Goal: Navigation & Orientation: Find specific page/section

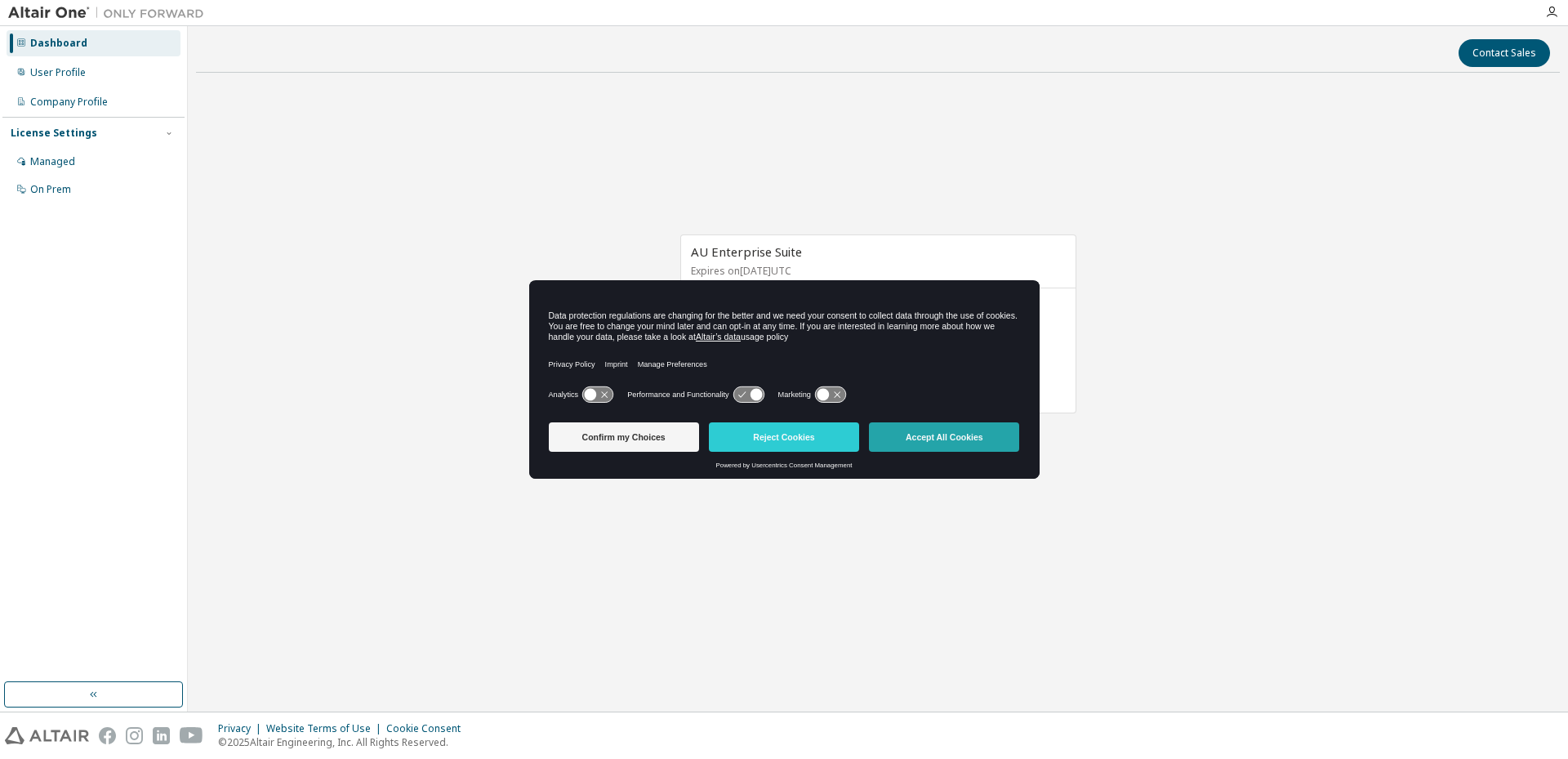
click at [925, 446] on button "Accept All Cookies" at bounding box center [944, 437] width 151 height 29
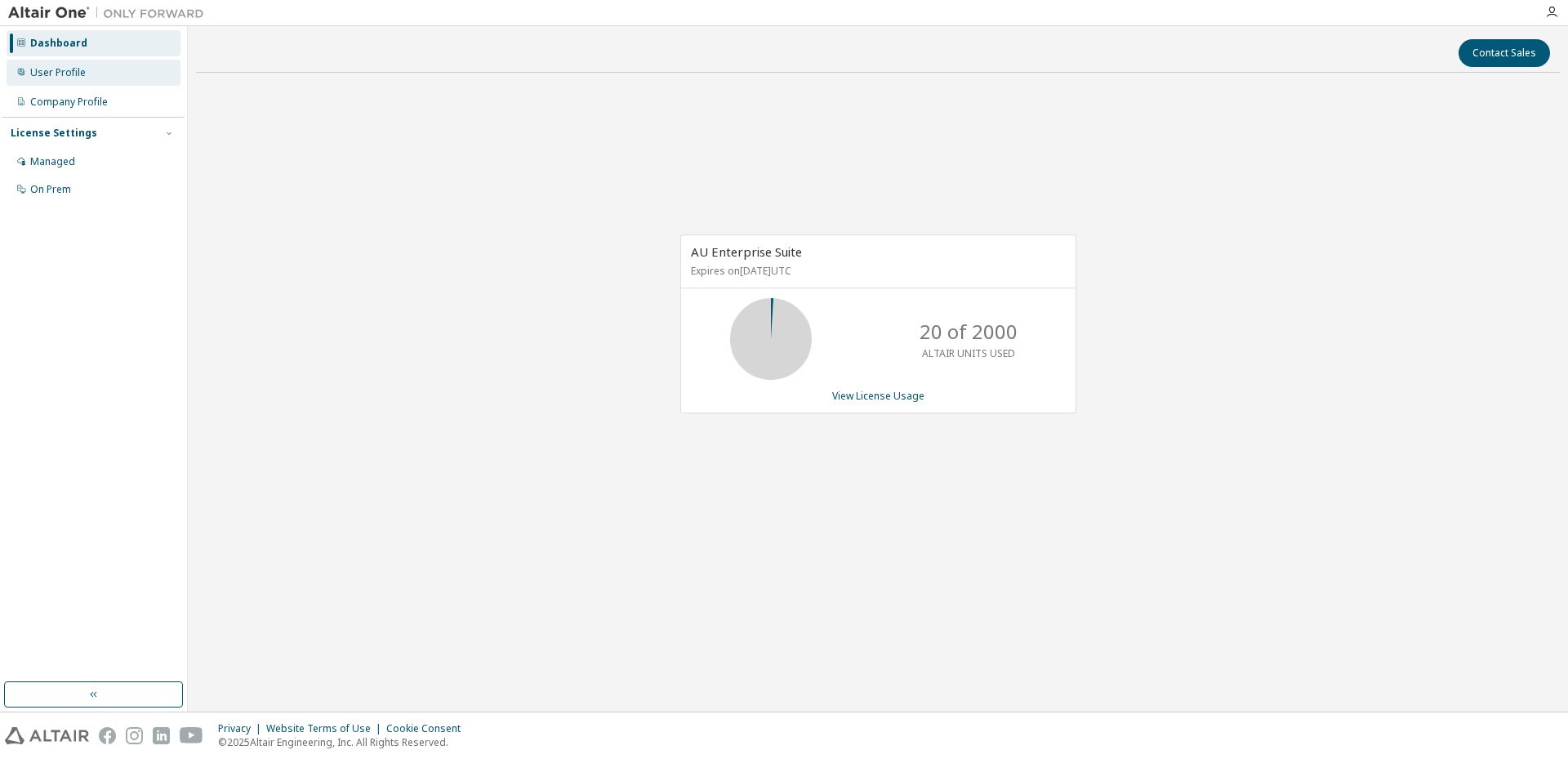
click at [59, 74] on div "User Profile" at bounding box center [57, 73] width 55 height 13
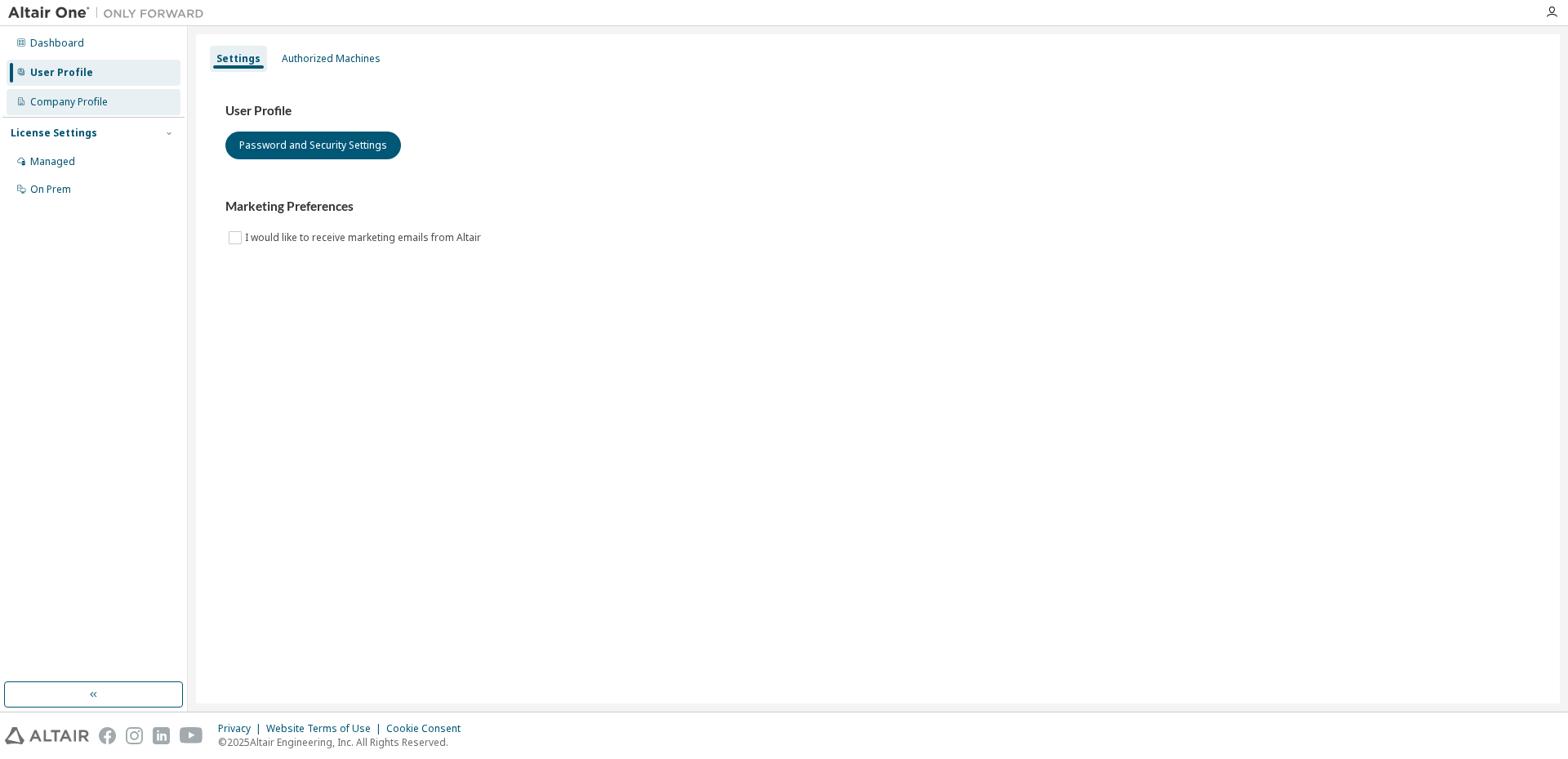
click at [69, 104] on div "Company Profile" at bounding box center [68, 102] width 77 height 13
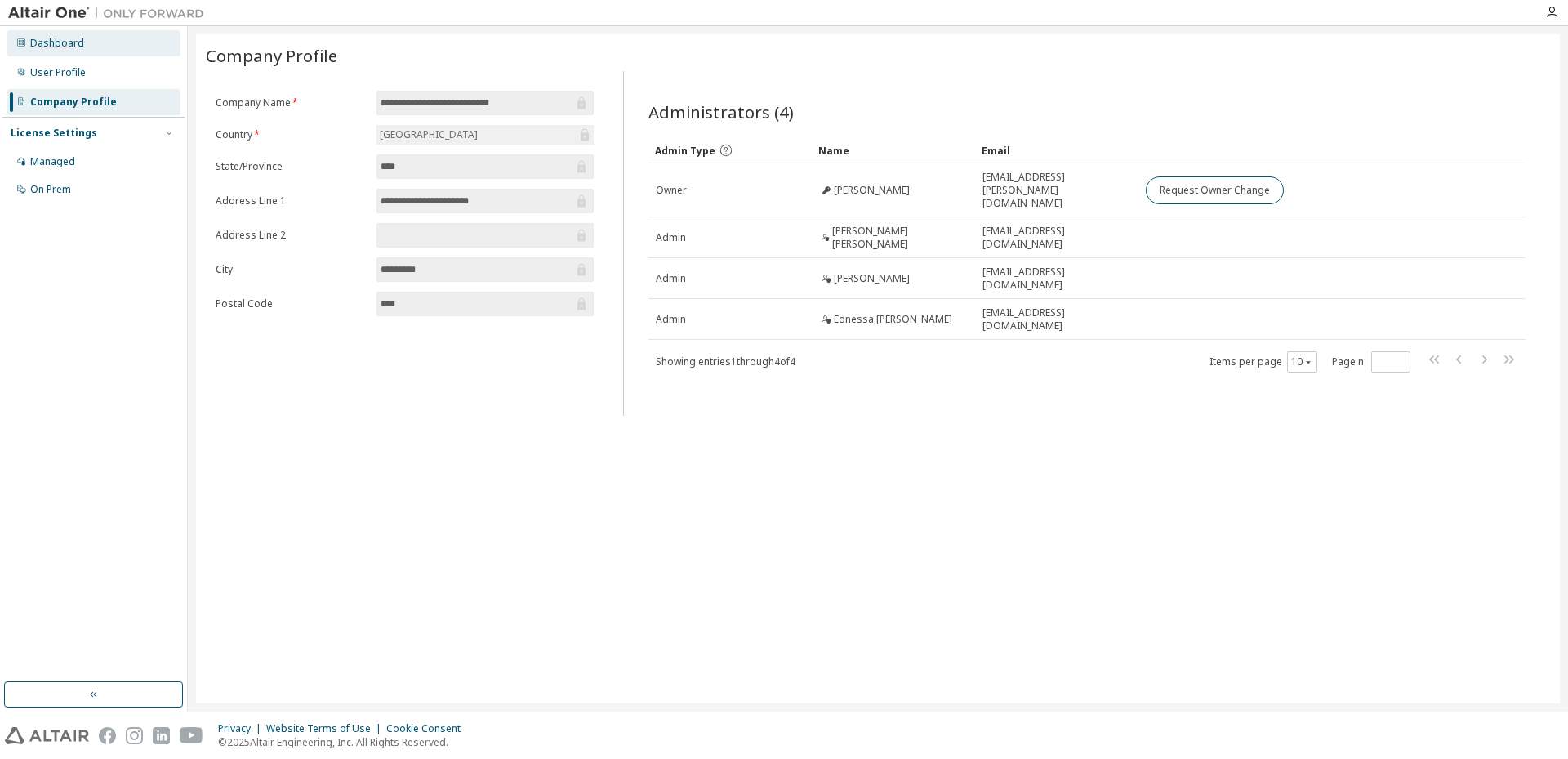
click at [49, 34] on div "Dashboard" at bounding box center [93, 43] width 174 height 26
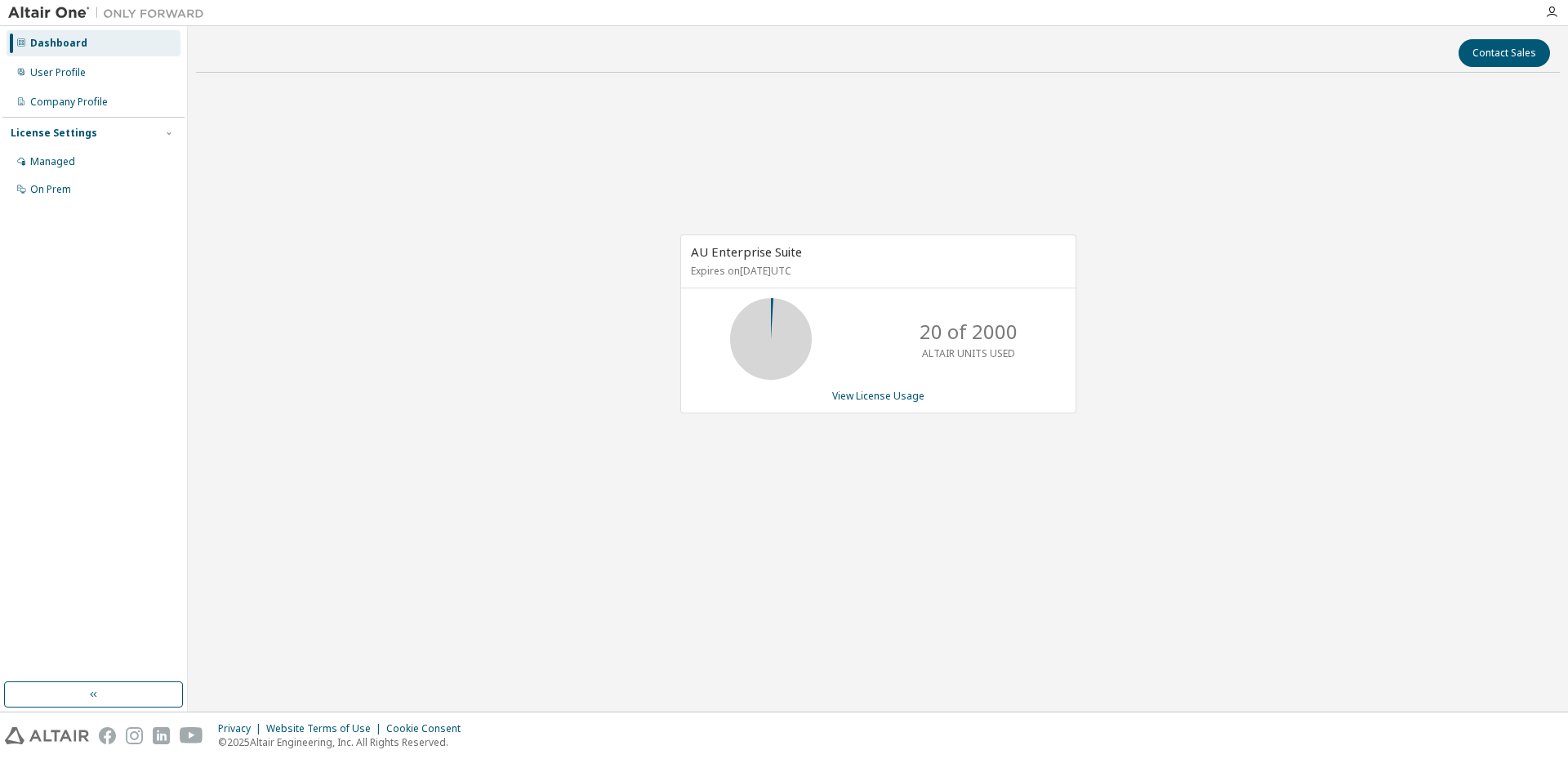
click at [409, 239] on div "AU Enterprise Suite Expires on [DATE] UTC 20 of 2000 ALTAIR UNITS USED View Lic…" at bounding box center [877, 331] width 1364 height 493
click at [64, 170] on div "Managed" at bounding box center [93, 162] width 174 height 26
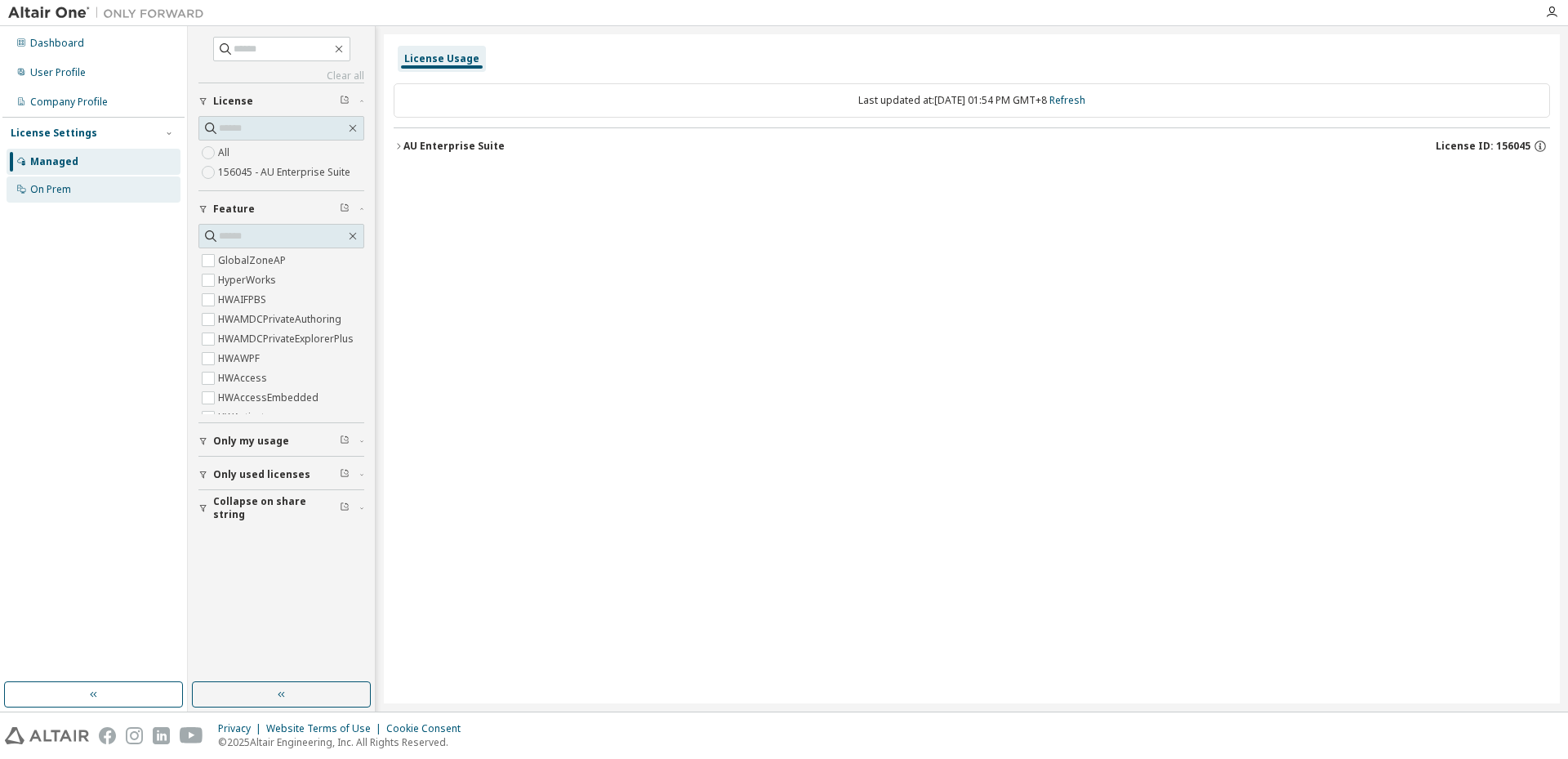
click at [56, 184] on div "On Prem" at bounding box center [50, 190] width 41 height 13
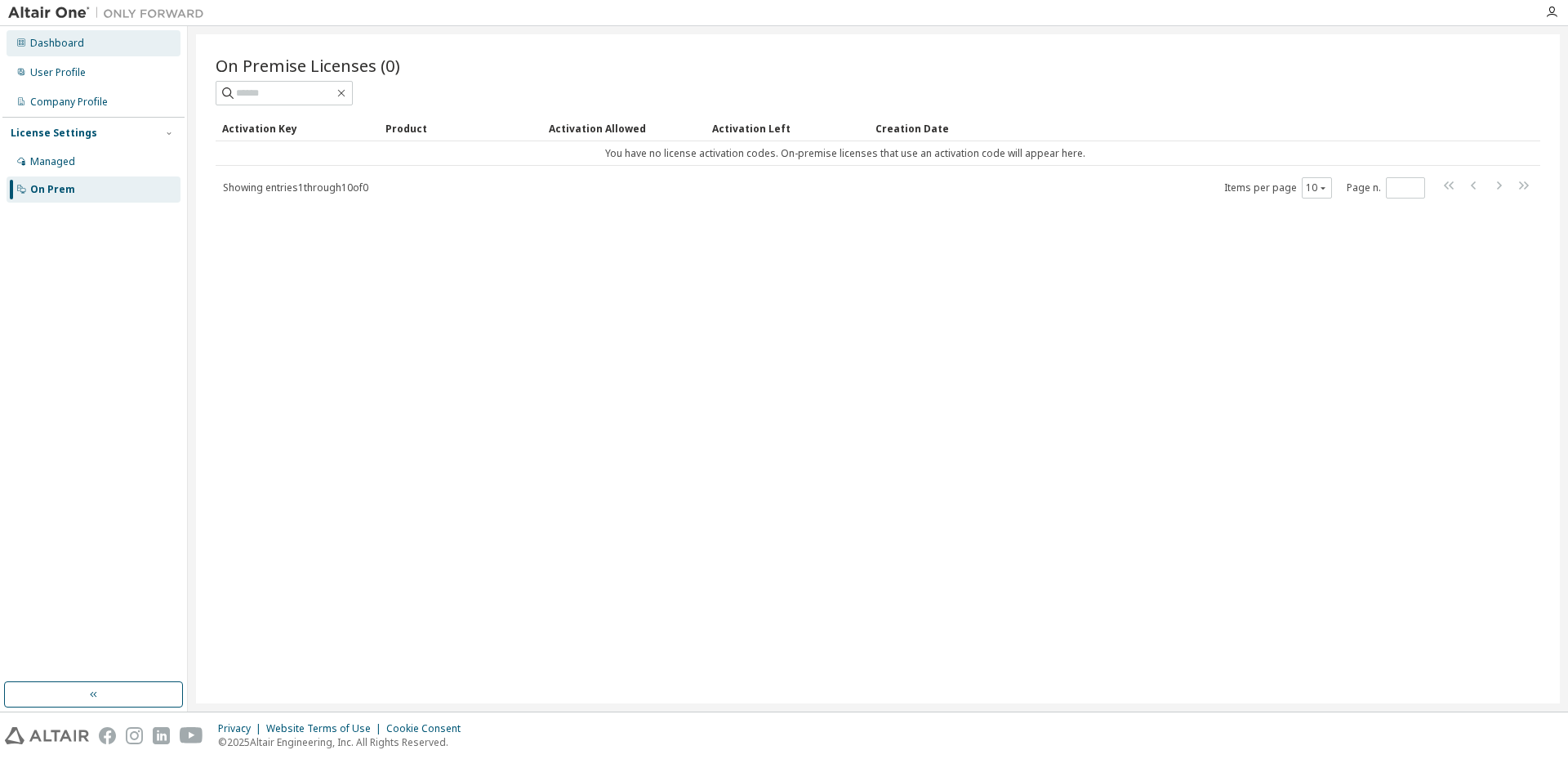
click at [44, 44] on div "Dashboard" at bounding box center [56, 43] width 54 height 13
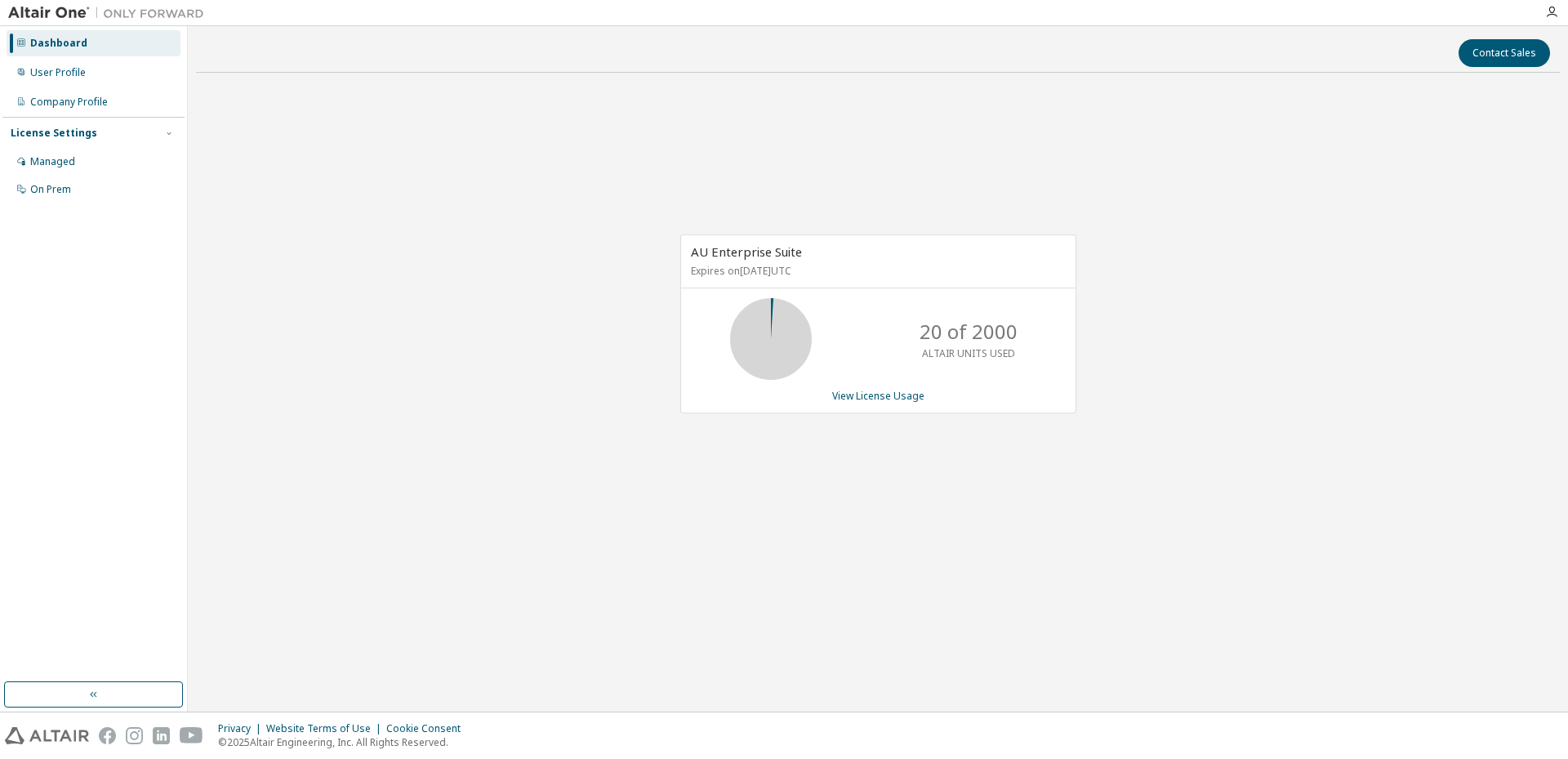
click at [163, 13] on img at bounding box center [110, 13] width 204 height 16
click at [45, 12] on img at bounding box center [110, 13] width 204 height 16
